Goal: Transaction & Acquisition: Obtain resource

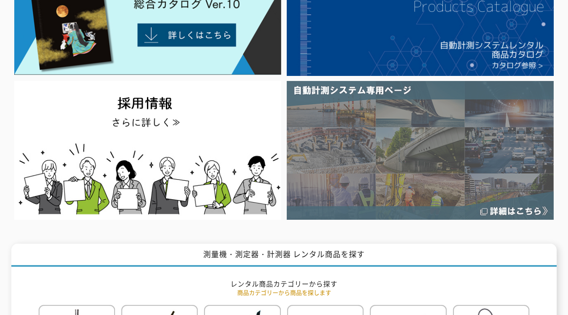
scroll to position [42, 0]
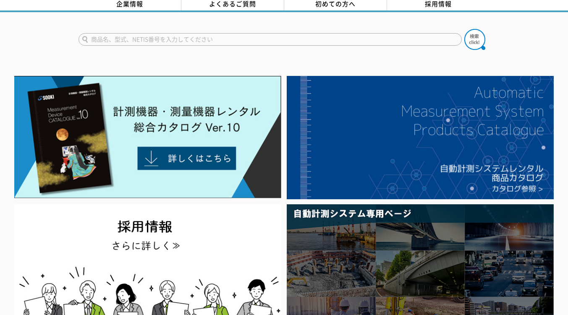
click at [166, 33] on input "text" at bounding box center [271, 39] width 384 height 13
type input "塩分"
click at [465, 29] on button at bounding box center [475, 39] width 21 height 21
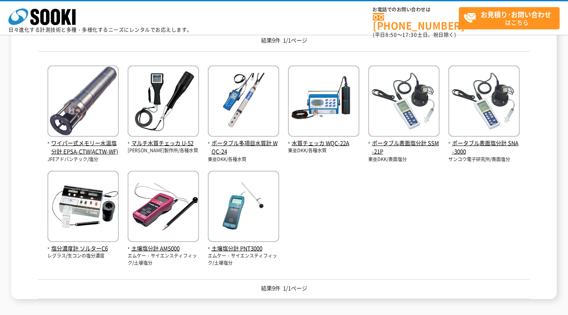
scroll to position [210, 0]
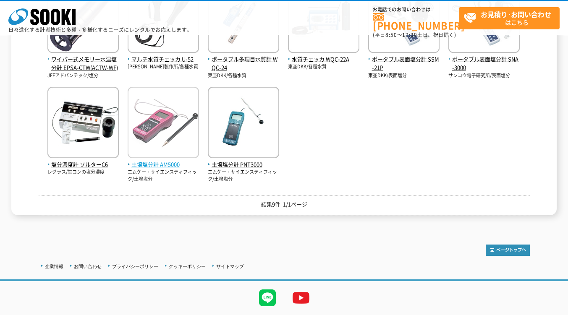
click at [170, 165] on span "土壌塩分計 AM5000" at bounding box center [163, 164] width 71 height 9
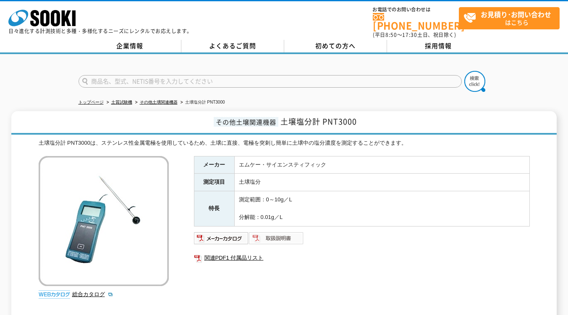
click at [281, 232] on img at bounding box center [276, 238] width 55 height 13
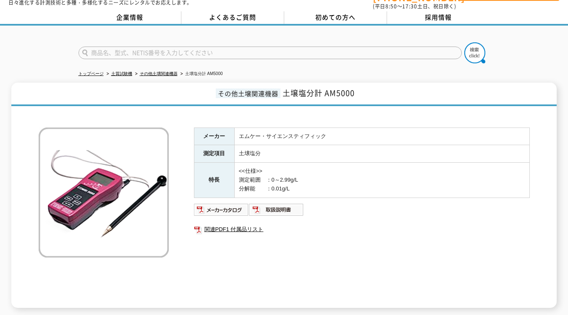
scroll to position [9, 0]
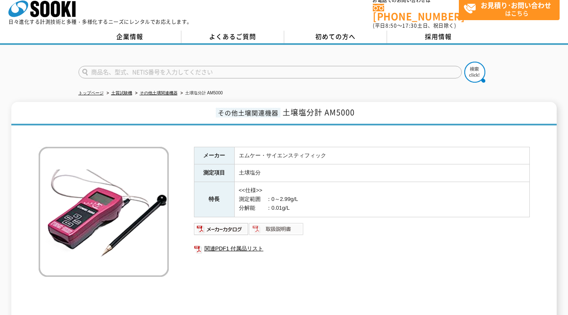
click at [270, 223] on img at bounding box center [276, 229] width 55 height 13
